Goal: Book appointment/travel/reservation

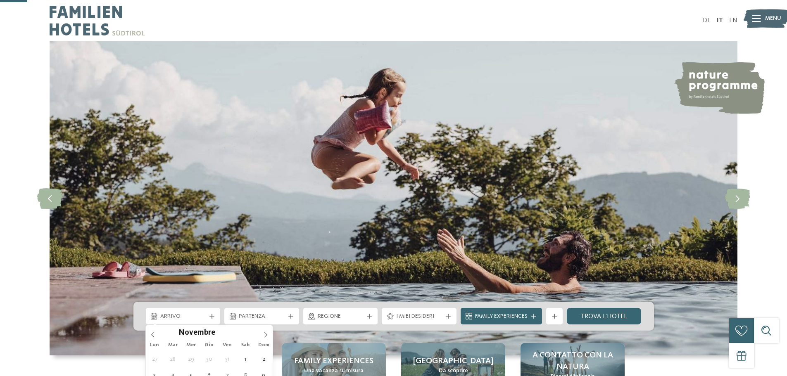
click at [265, 332] on icon at bounding box center [266, 335] width 6 height 6
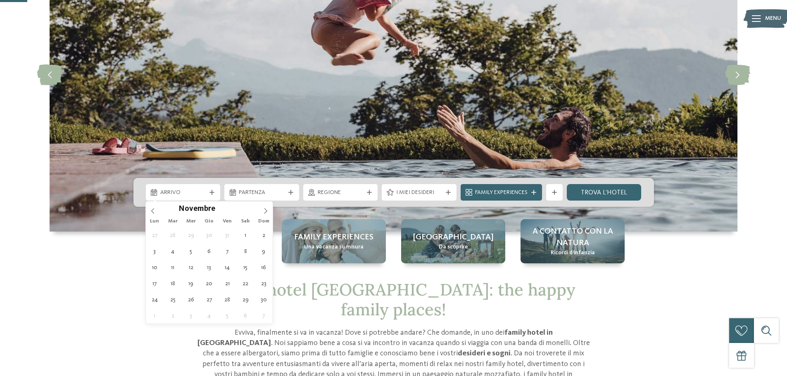
click at [265, 211] on icon at bounding box center [266, 211] width 6 height 6
type input "****"
click at [265, 211] on icon at bounding box center [266, 211] width 6 height 6
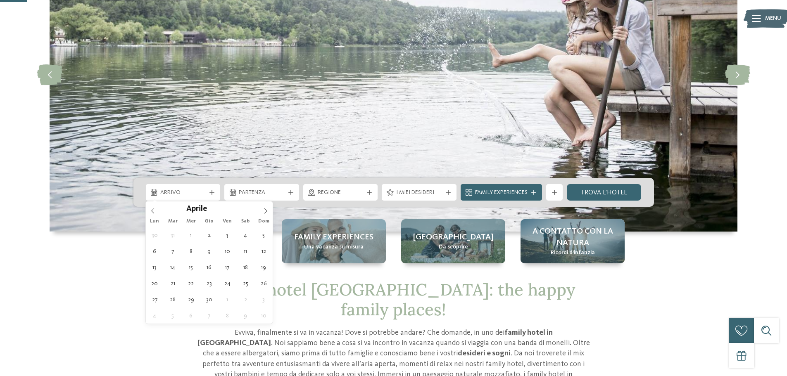
click at [265, 211] on icon at bounding box center [266, 211] width 6 height 6
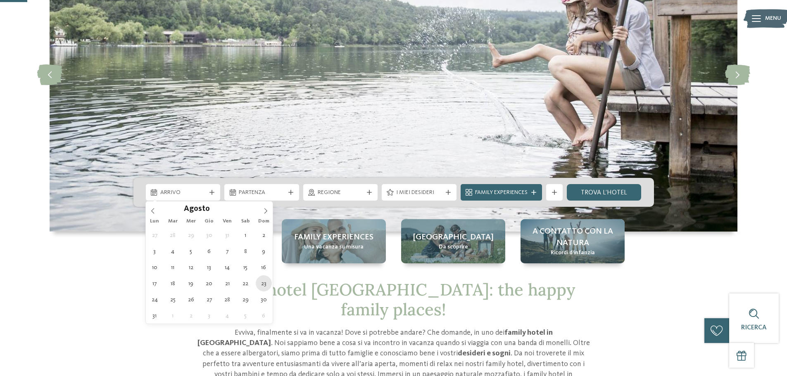
type div "[DATE]"
type input "****"
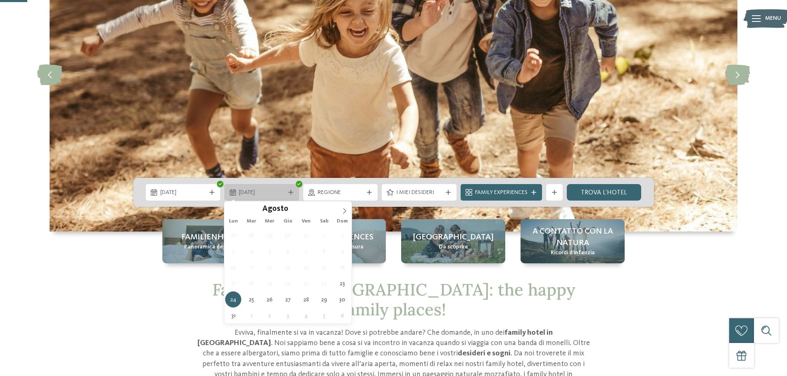
click at [289, 190] on icon at bounding box center [290, 192] width 5 height 5
type div "[DATE]"
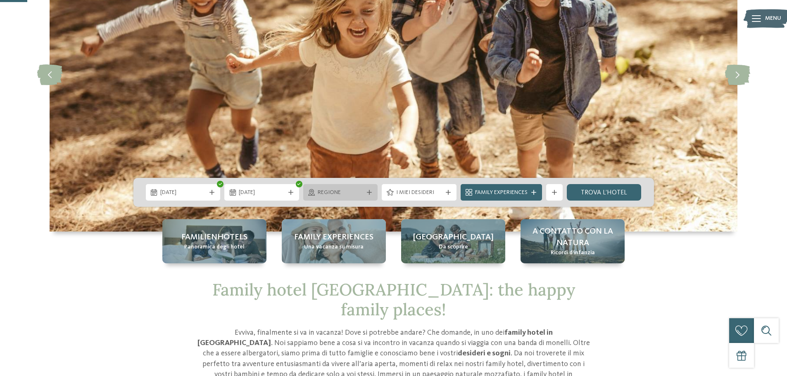
click at [347, 195] on span "Regione" at bounding box center [341, 193] width 46 height 8
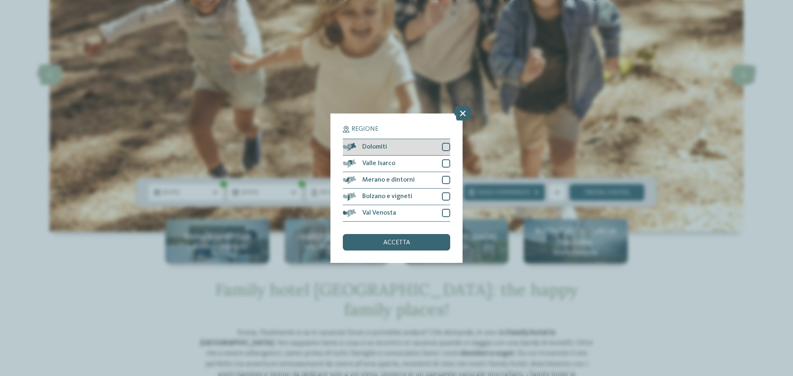
click at [383, 149] on span "Dolomiti" at bounding box center [374, 147] width 25 height 7
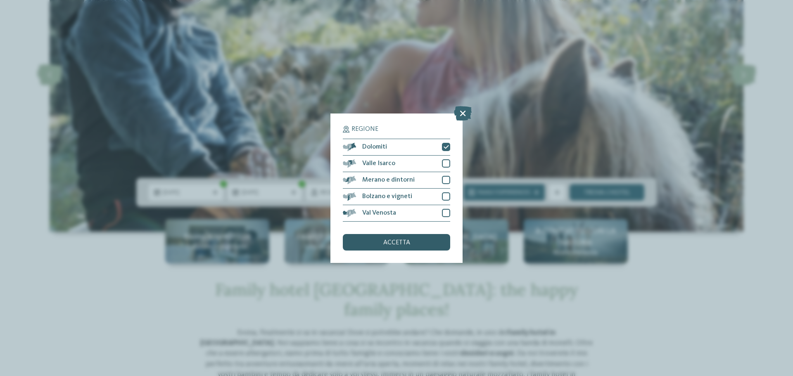
click at [416, 239] on div "accetta" at bounding box center [396, 242] width 107 height 17
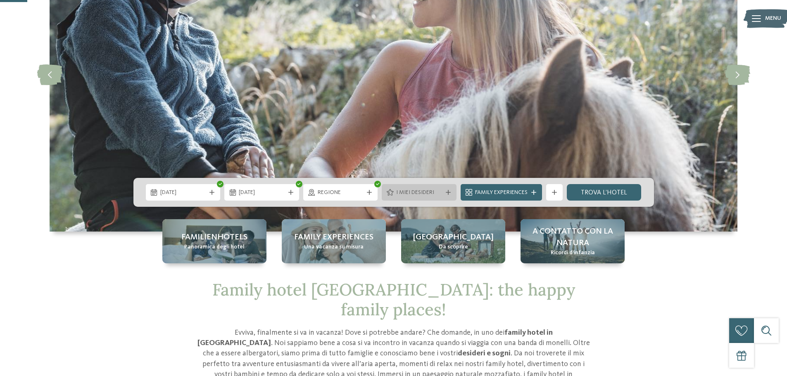
click at [419, 192] on span "I miei desideri" at bounding box center [419, 193] width 46 height 8
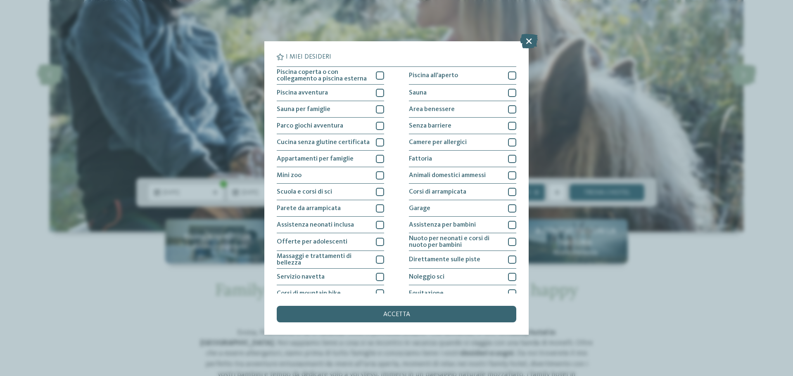
click at [610, 104] on div "I miei desideri Piscina coperta o con collegamento a piscina esterna Piscina al…" at bounding box center [396, 188] width 793 height 376
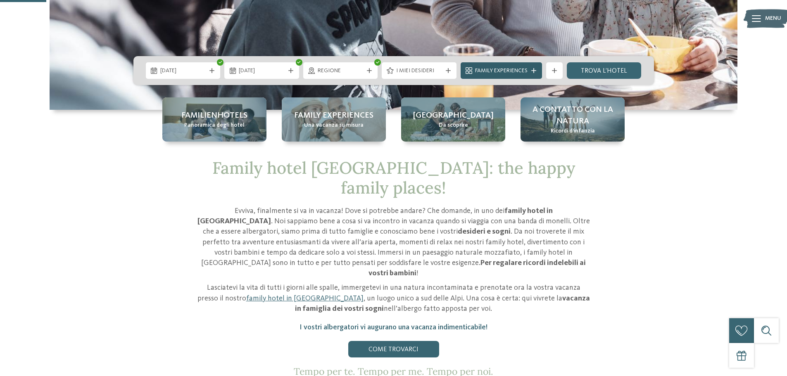
scroll to position [248, 0]
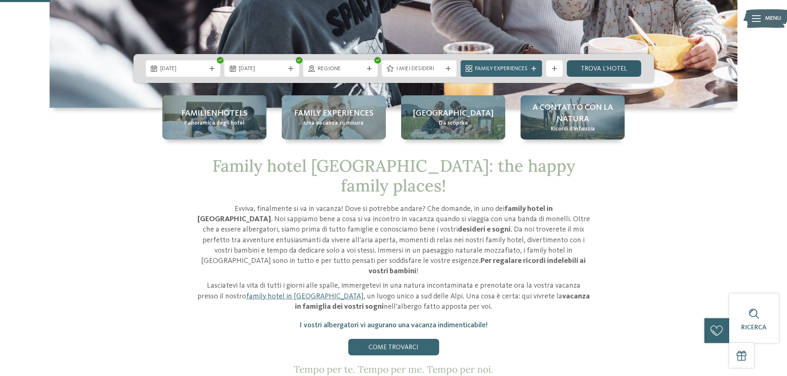
click at [599, 68] on link "trova l’hotel" at bounding box center [604, 68] width 75 height 17
